Goal: Information Seeking & Learning: Learn about a topic

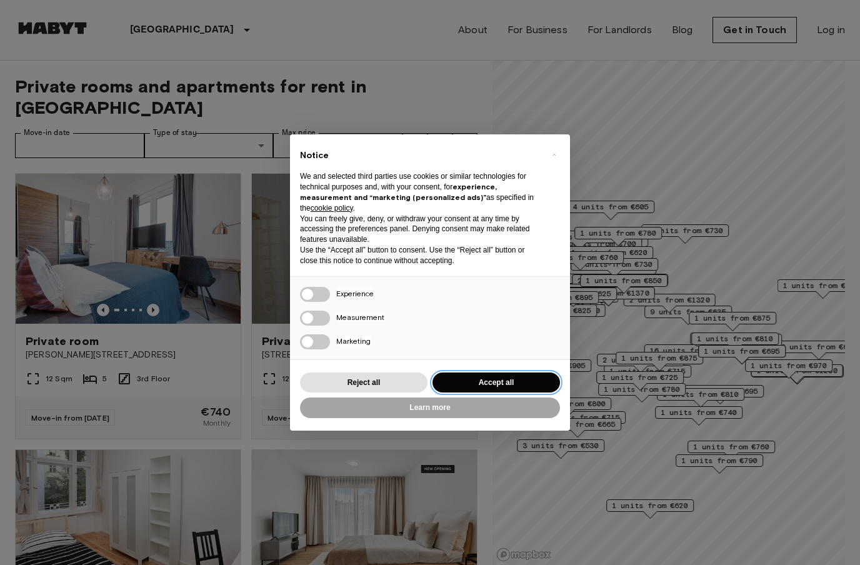
click at [478, 384] on button "Accept all" at bounding box center [497, 383] width 128 height 21
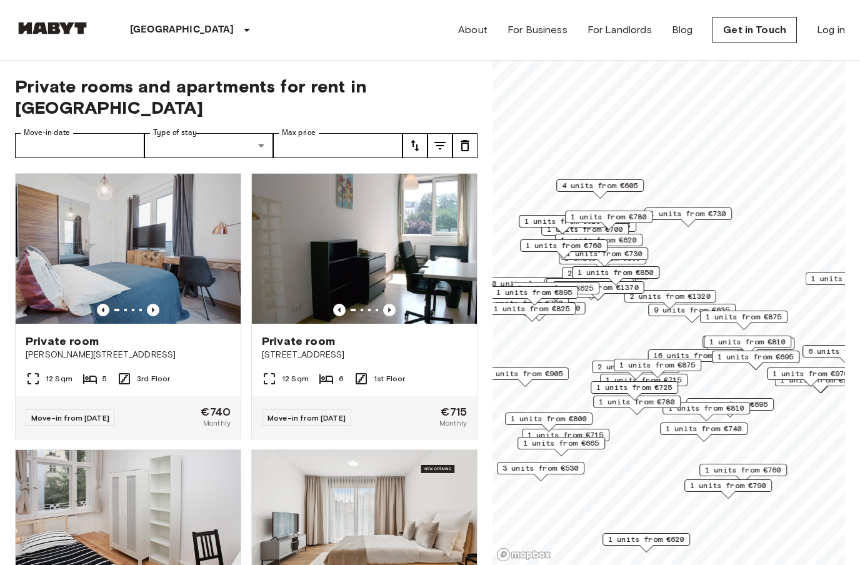
click at [313, 334] on span "Private room" at bounding box center [298, 341] width 73 height 15
